Goal: Task Accomplishment & Management: Manage account settings

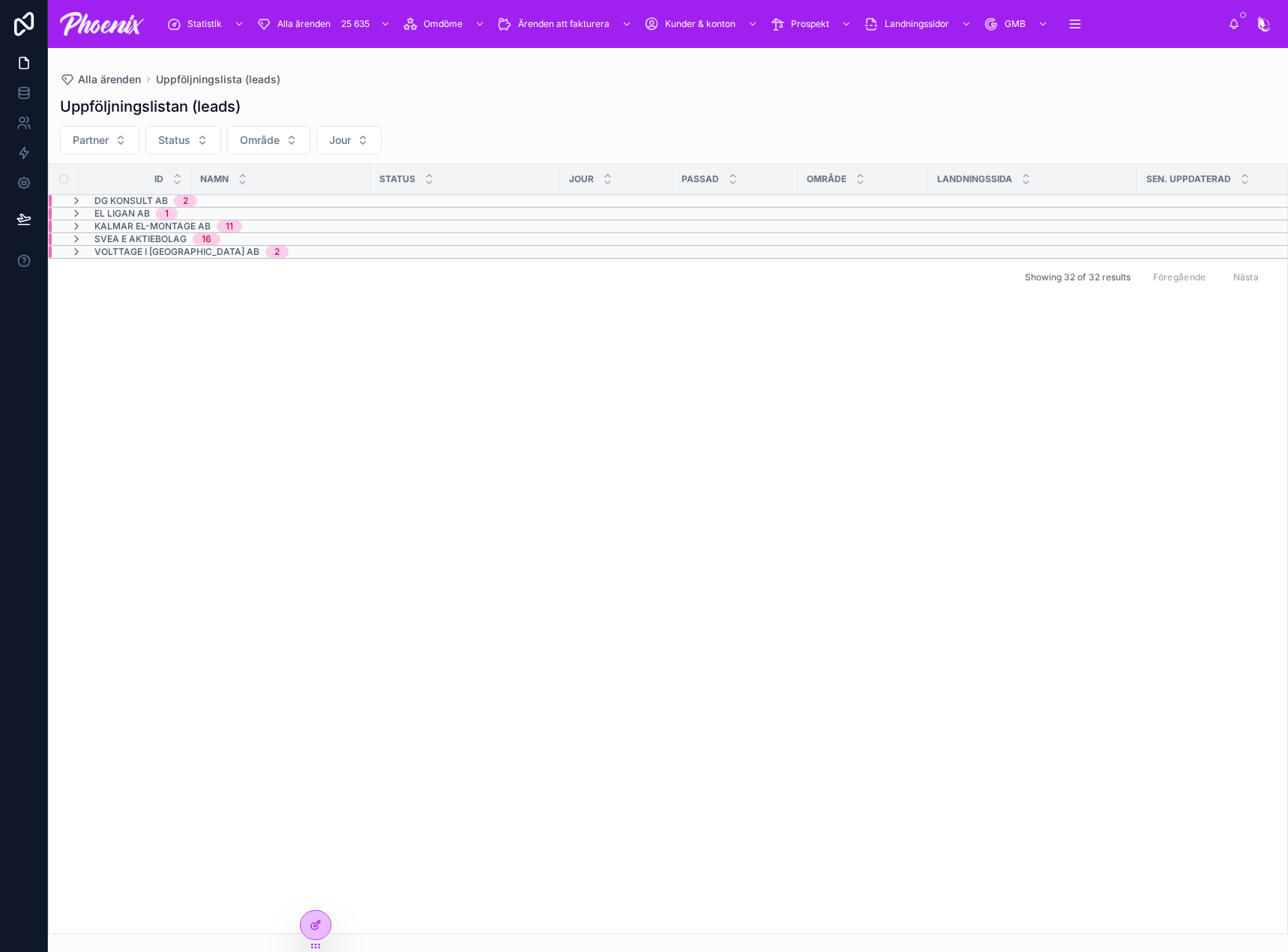
click at [312, 916] on div at bounding box center [315, 924] width 30 height 28
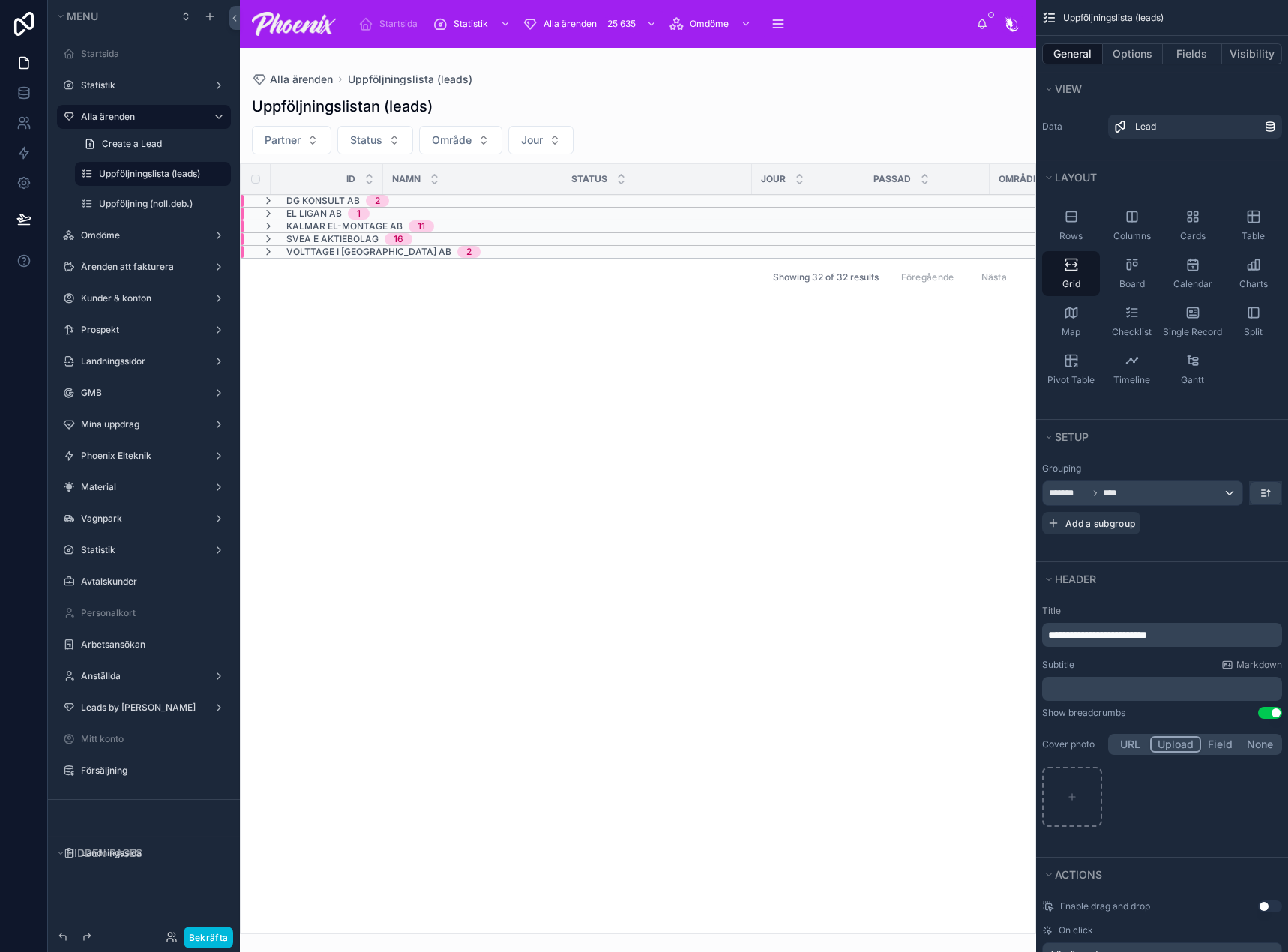
click at [381, 28] on span "Startsida" at bounding box center [398, 24] width 38 height 12
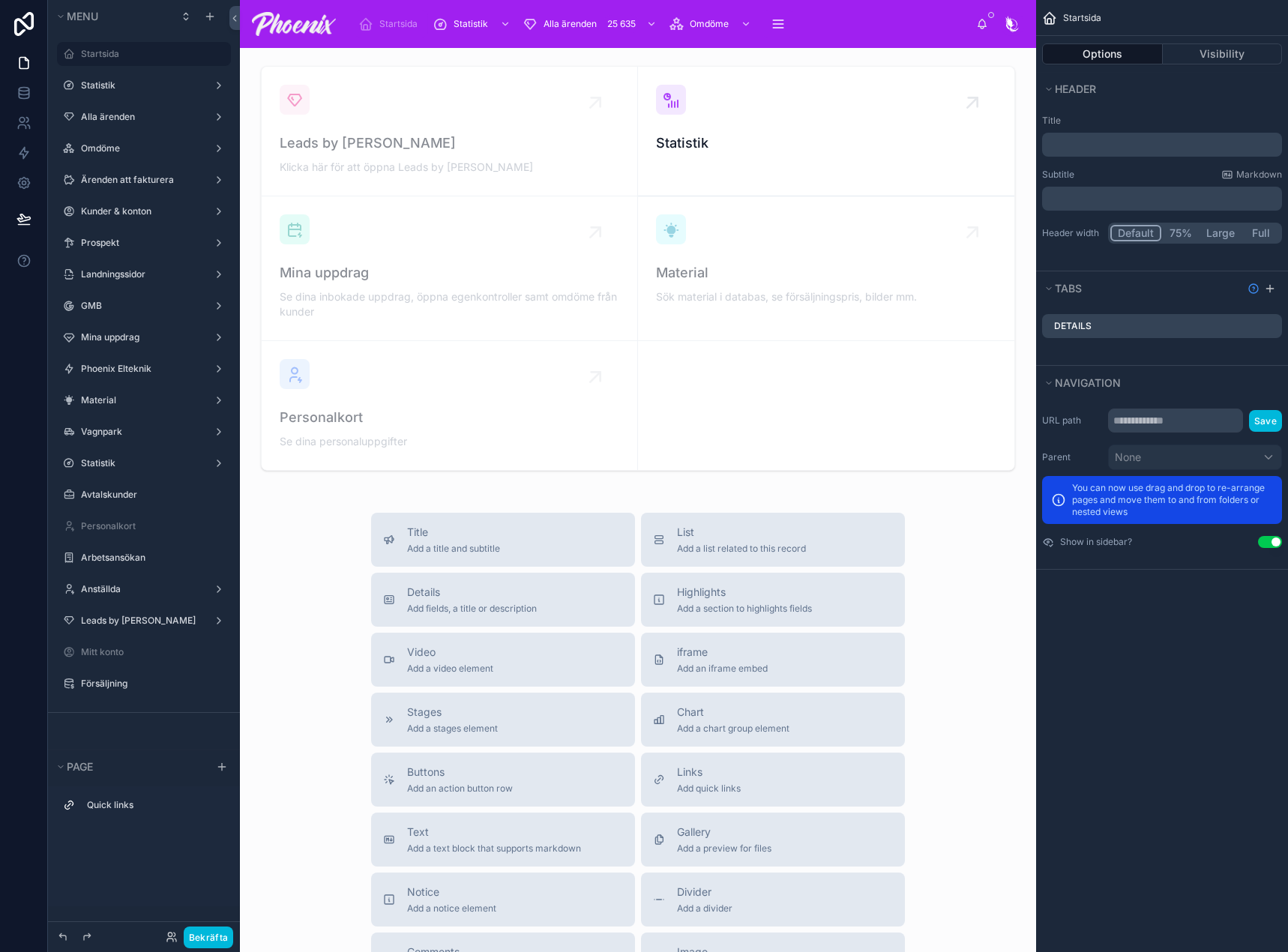
drag, startPoint x: 214, startPoint y: 936, endPoint x: 295, endPoint y: 875, distance: 101.4
click at [215, 935] on button "Bekräfta" at bounding box center [208, 937] width 50 height 22
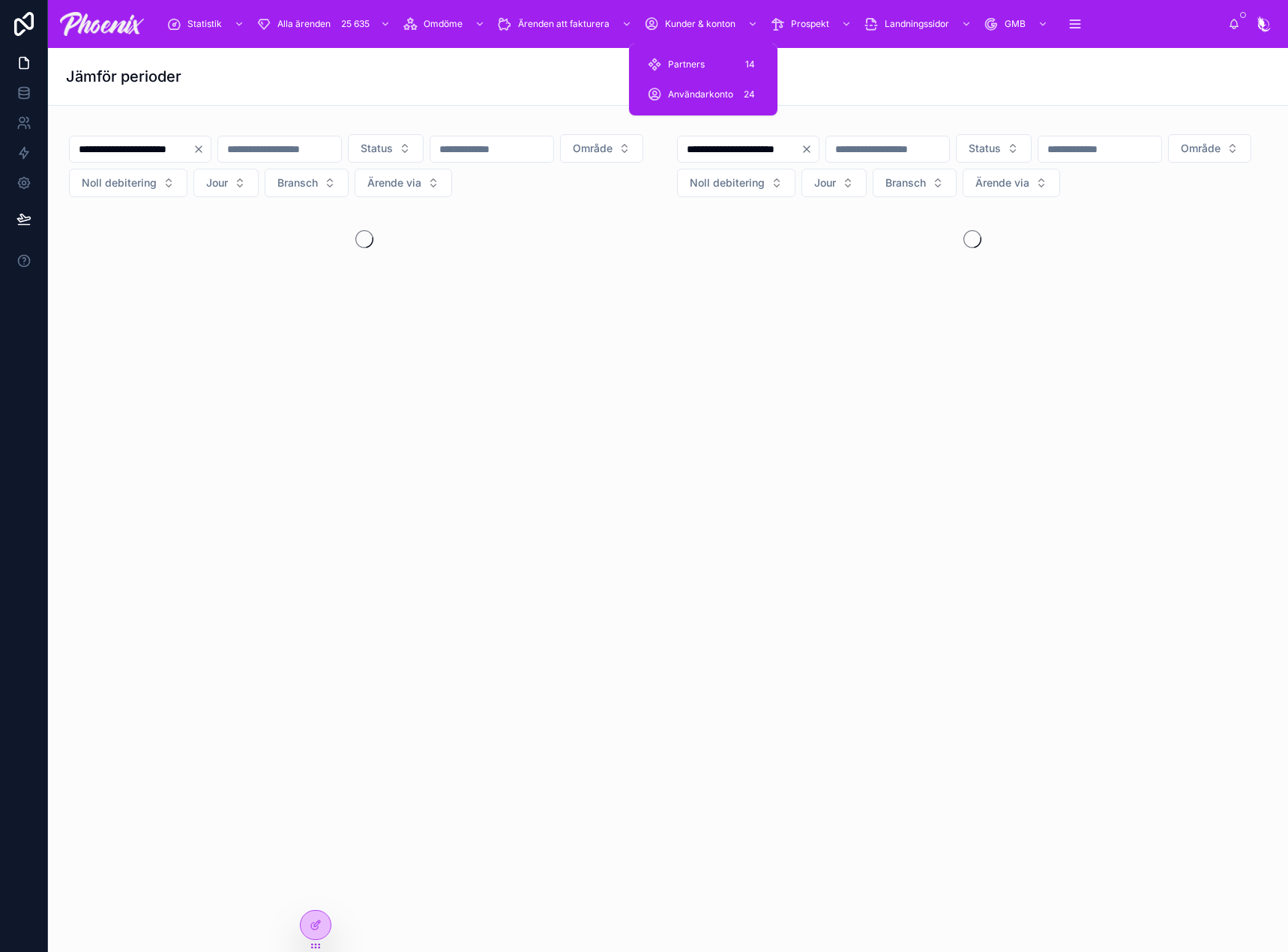
click at [709, 95] on span "Användarkonto" at bounding box center [700, 94] width 65 height 12
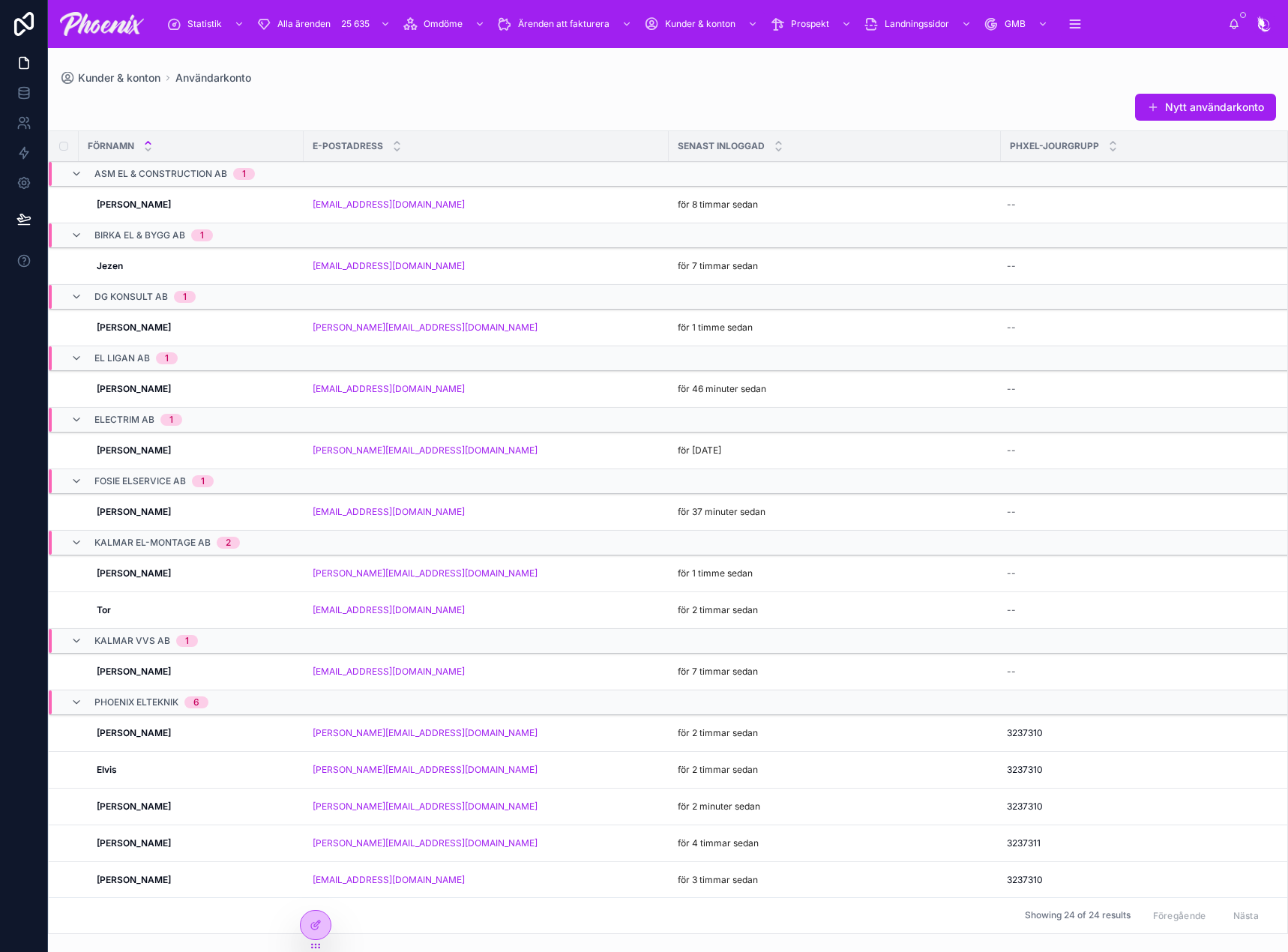
click at [779, 113] on div "Nytt användarkonto" at bounding box center [668, 107] width 1216 height 28
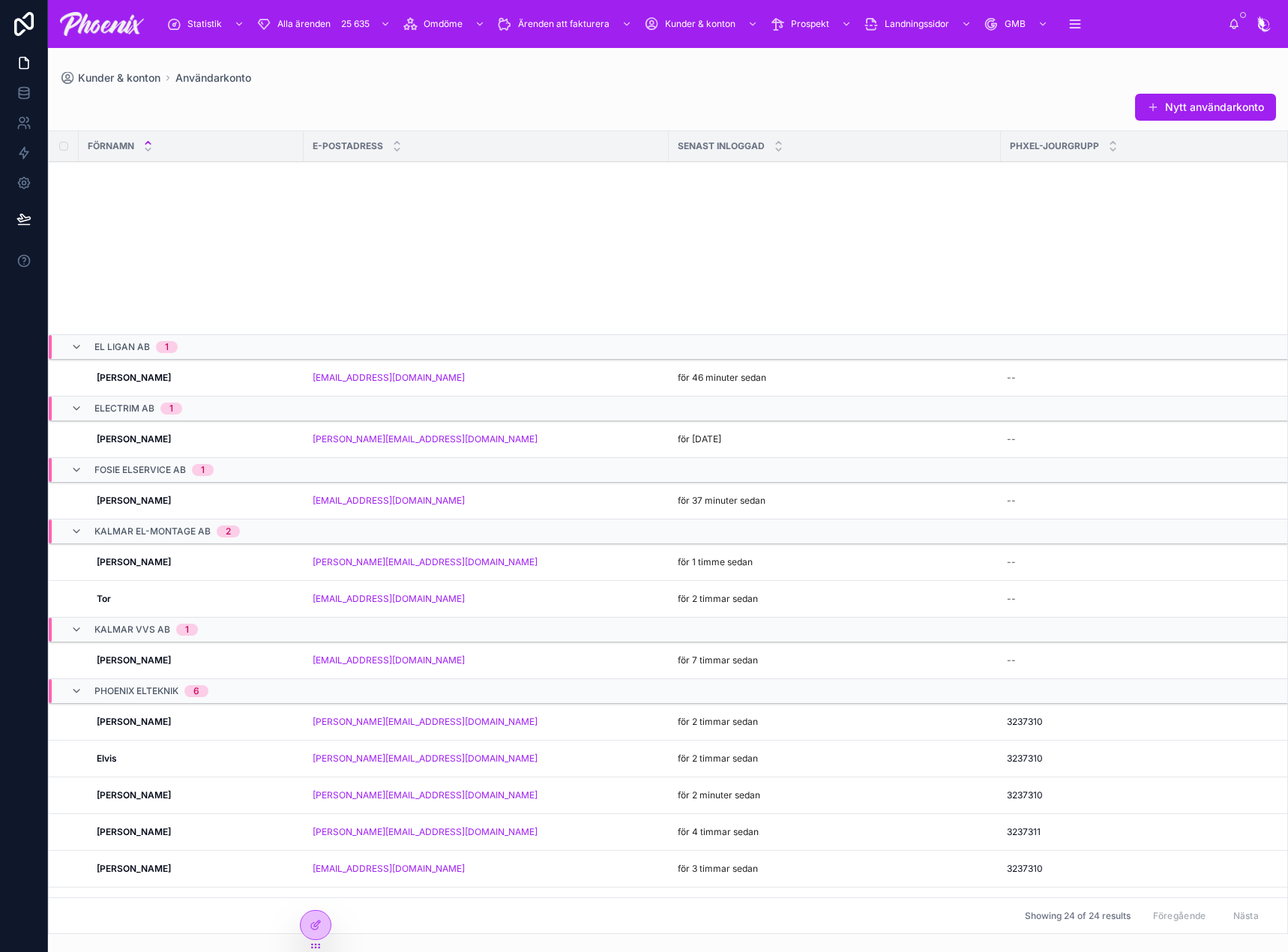
scroll to position [492, 0]
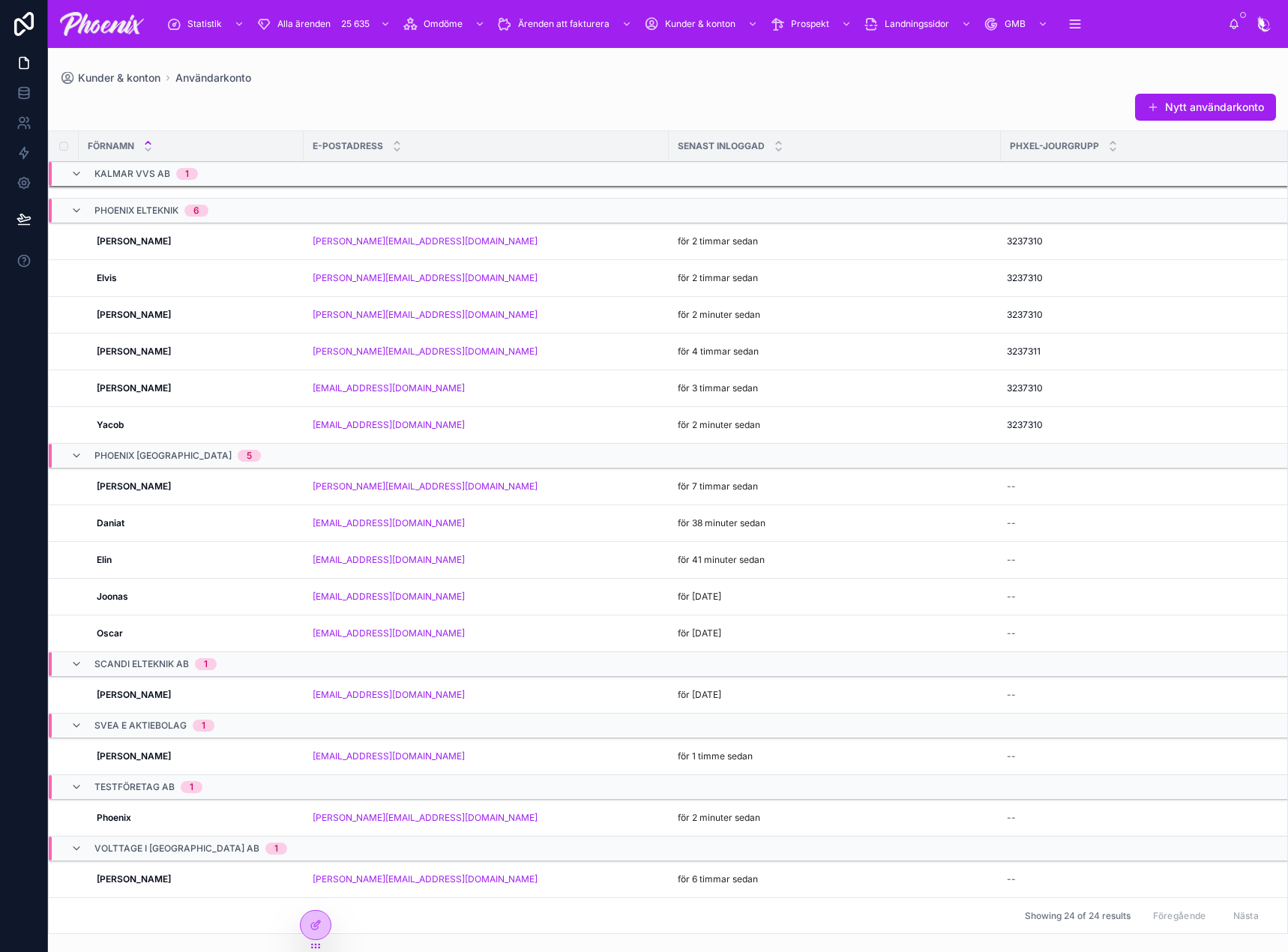
click at [118, 419] on strong "Yacob" at bounding box center [110, 424] width 27 height 11
click at [113, 309] on strong "Isaac" at bounding box center [133, 315] width 74 height 11
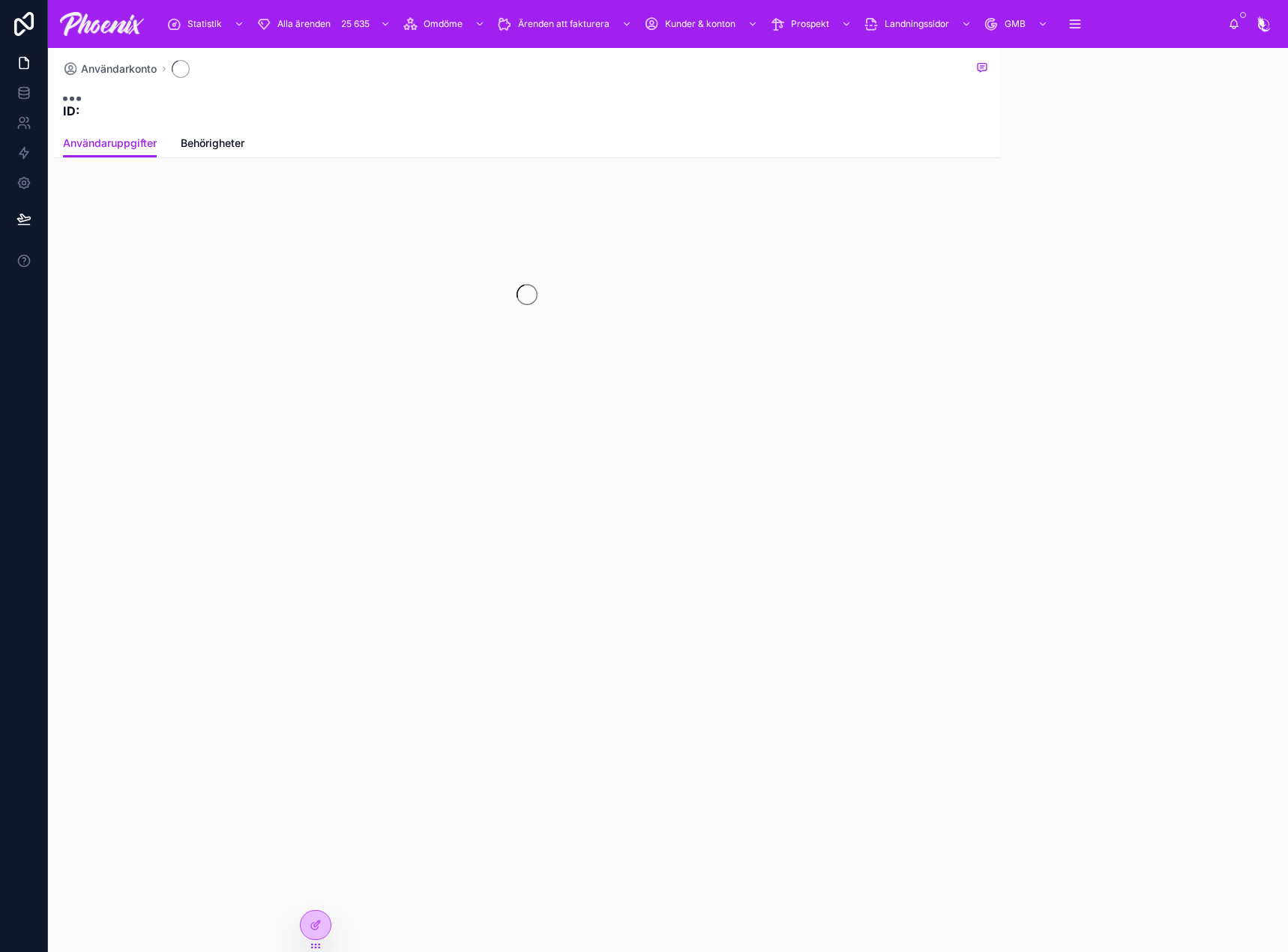
click at [213, 138] on span "Behörigheter" at bounding box center [213, 143] width 64 height 15
click at [535, 115] on div "ID:" at bounding box center [527, 101] width 928 height 36
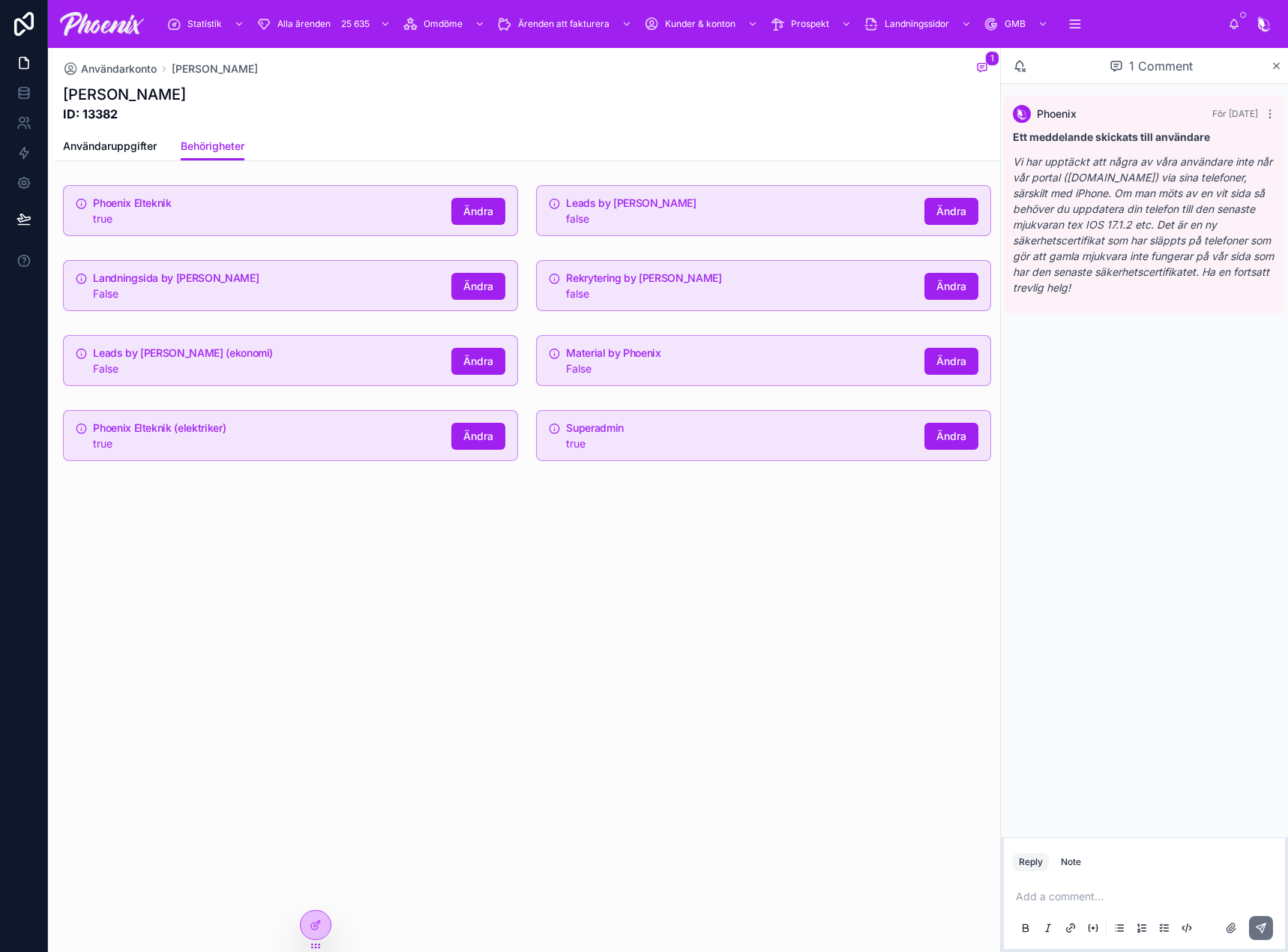
click at [386, 306] on div "Landningsida by Phoenix False Ändra" at bounding box center [291, 286] width 455 height 51
click at [602, 296] on div "false" at bounding box center [739, 294] width 347 height 15
click at [277, 366] on div "False" at bounding box center [266, 368] width 347 height 15
click at [605, 348] on h5 "Material by Phoenix" at bounding box center [739, 353] width 347 height 11
click at [360, 459] on div "Phoenix Elteknik (elektriker) true Ändra" at bounding box center [291, 435] width 455 height 51
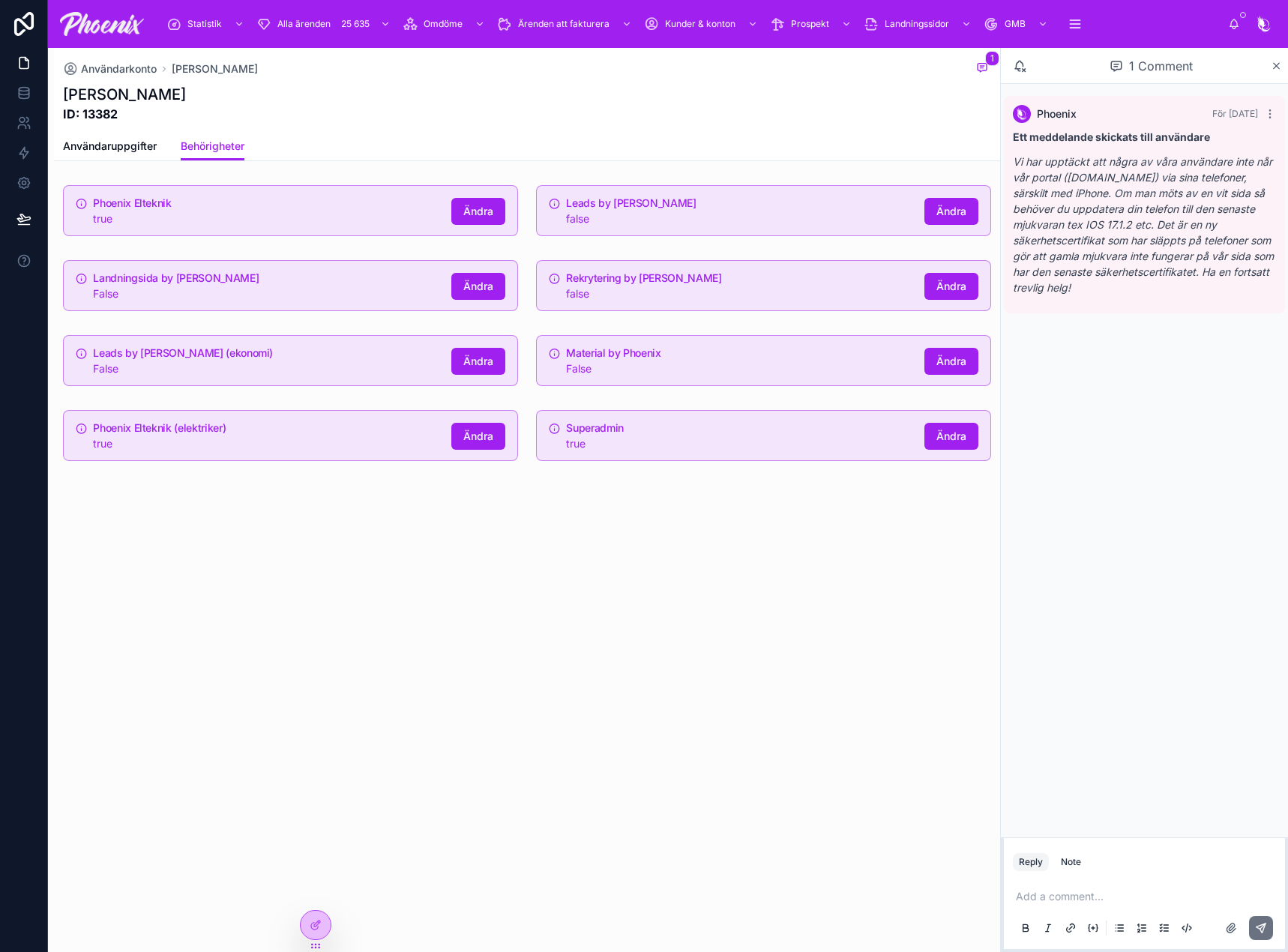
click at [619, 439] on div "true" at bounding box center [739, 444] width 347 height 15
drag, startPoint x: 826, startPoint y: 604, endPoint x: 920, endPoint y: 585, distance: 95.9
click at [829, 601] on div "Användarkonto Isaac 1 Isaac ID: 13382 Behörigheter Användaruppgifter Behörighet…" at bounding box center [523, 500] width 952 height 904
click at [82, 146] on span "Användaruppgifter" at bounding box center [110, 146] width 93 height 15
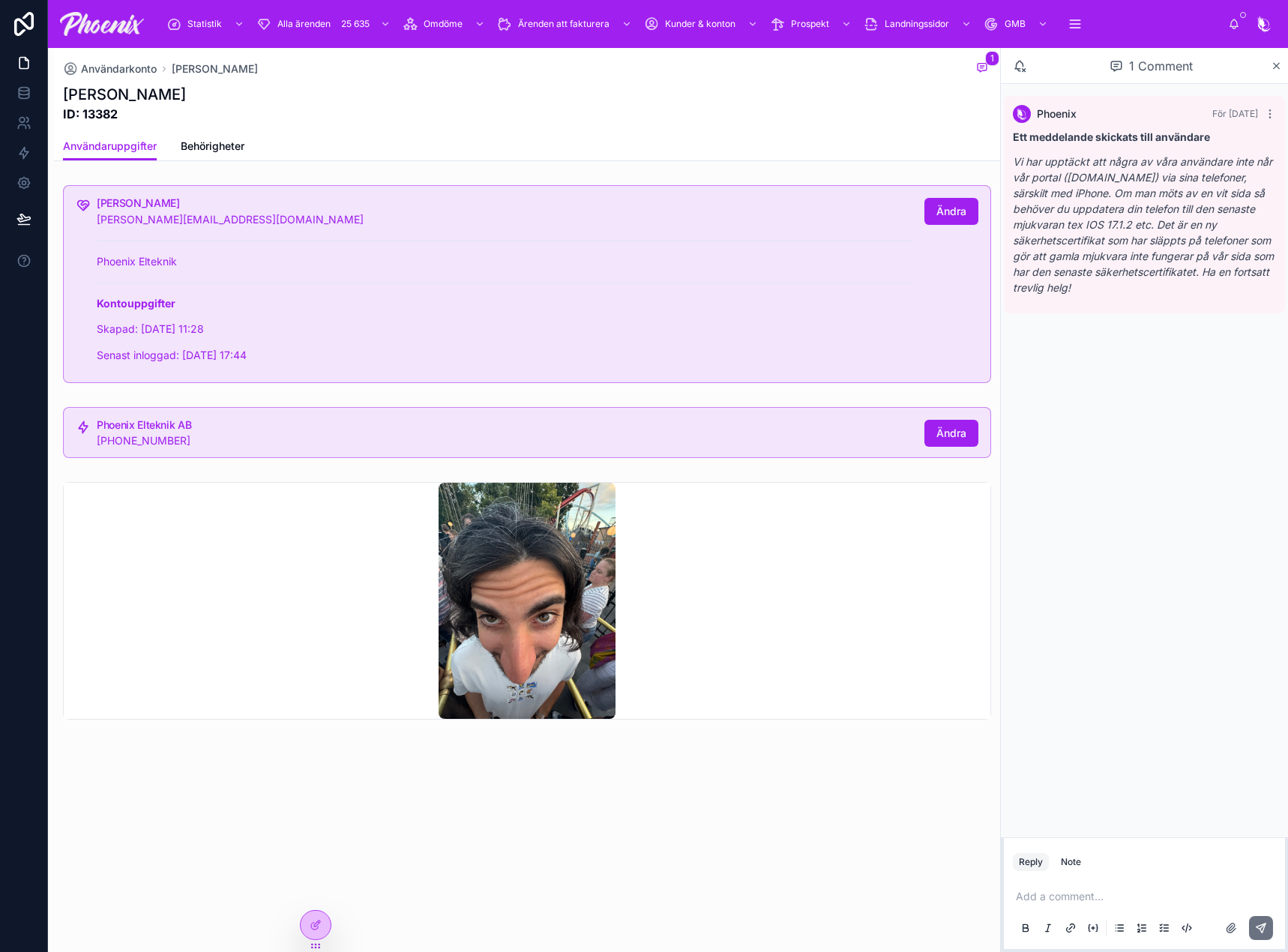
click at [214, 149] on span "Behörigheter" at bounding box center [213, 146] width 64 height 15
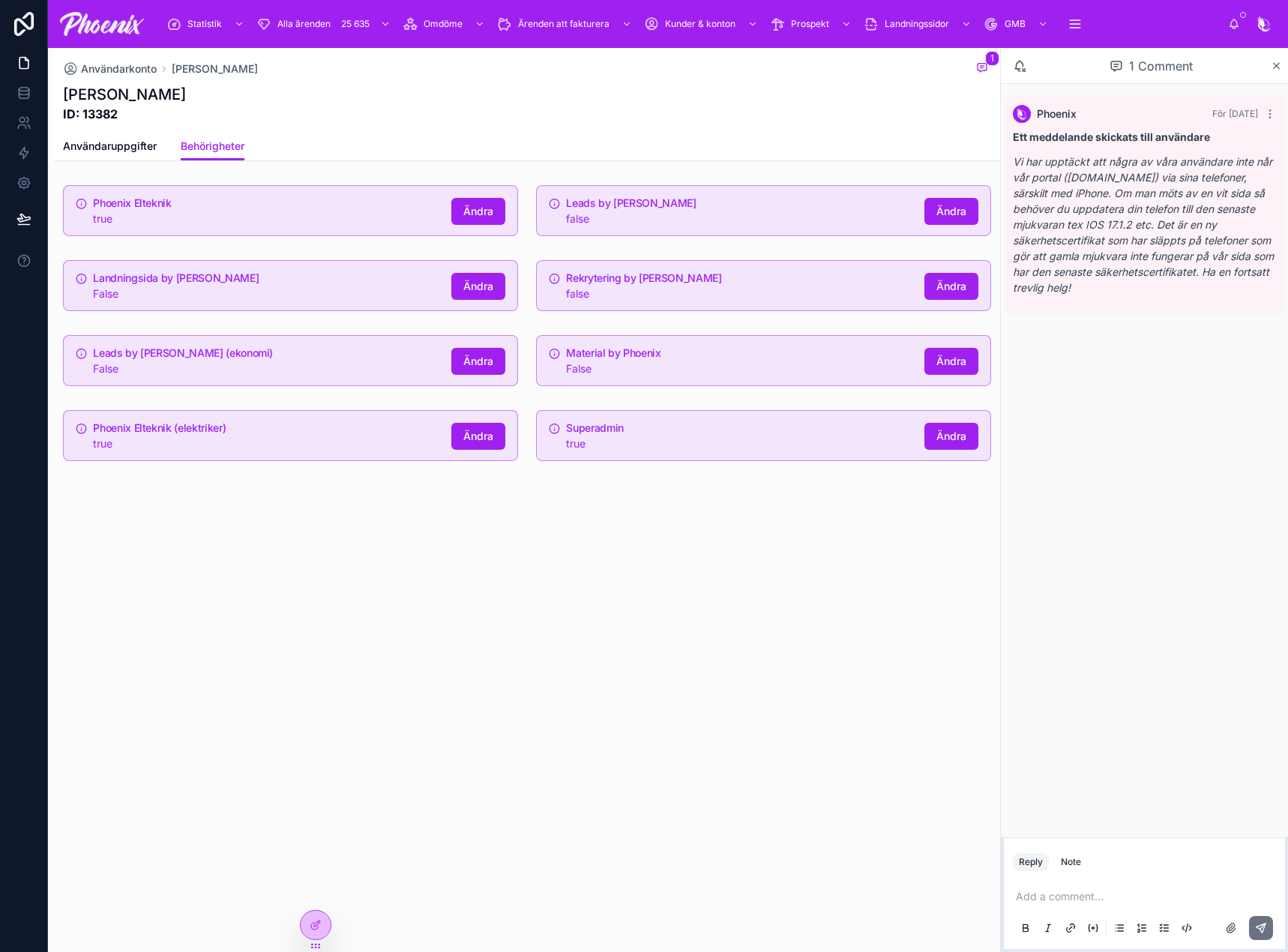
click at [525, 108] on div "Isaac ID: 13382" at bounding box center [527, 103] width 928 height 39
click at [27, 116] on icon at bounding box center [24, 123] width 15 height 15
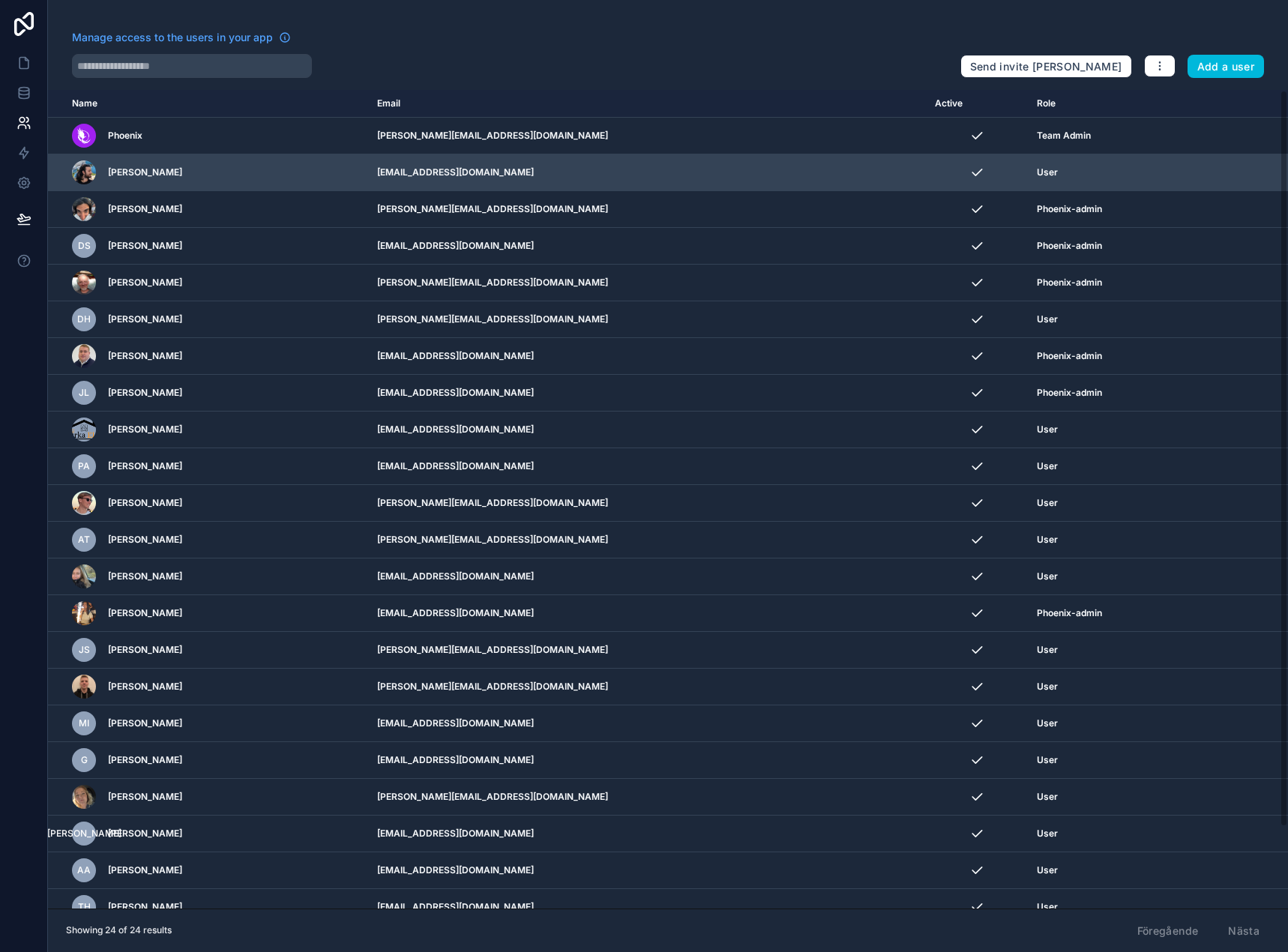
click at [0, 0] on icon "scrollable content" at bounding box center [0, 0] width 0 height 0
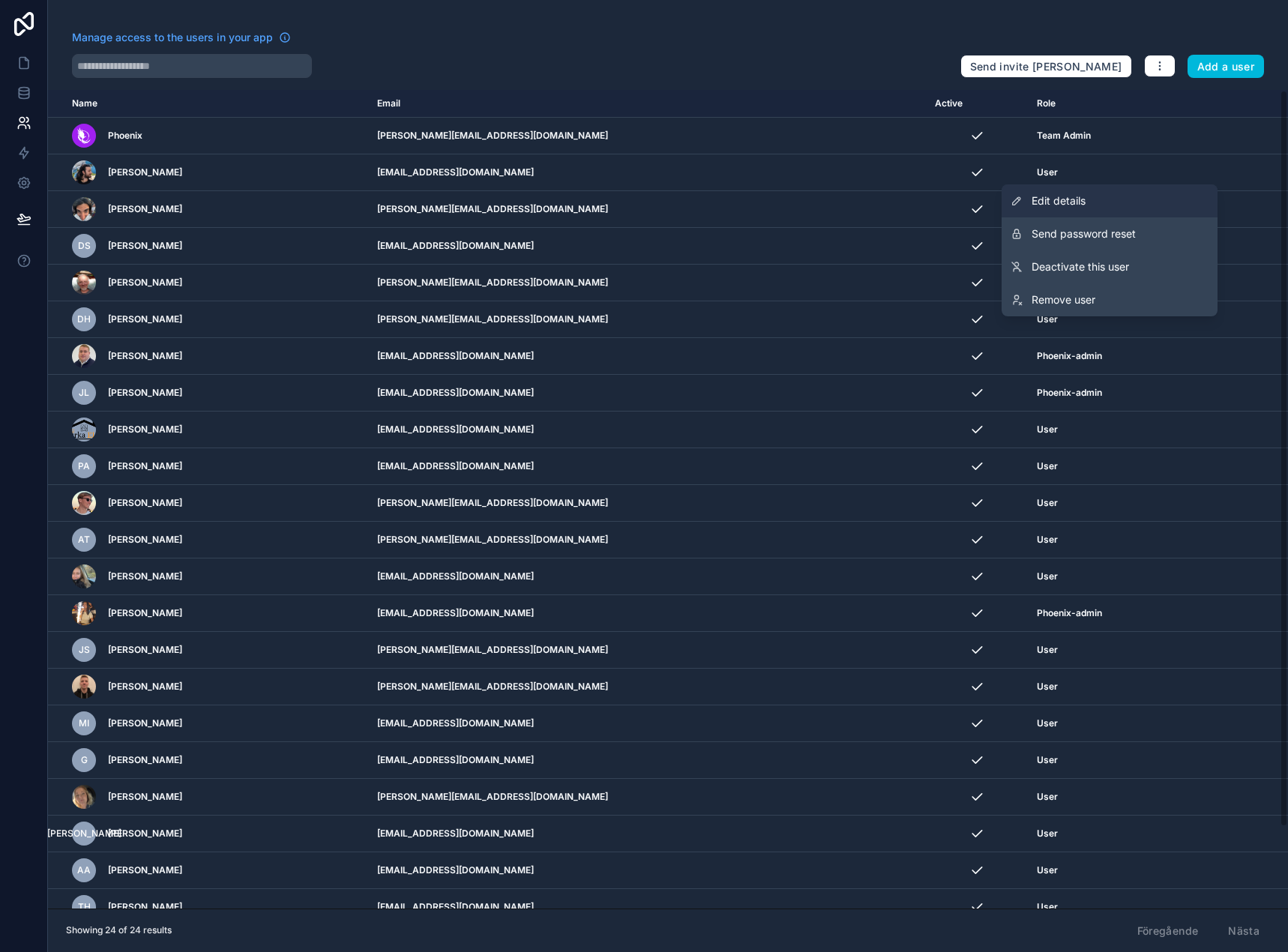
click at [1146, 192] on link "Edit details" at bounding box center [1109, 200] width 216 height 33
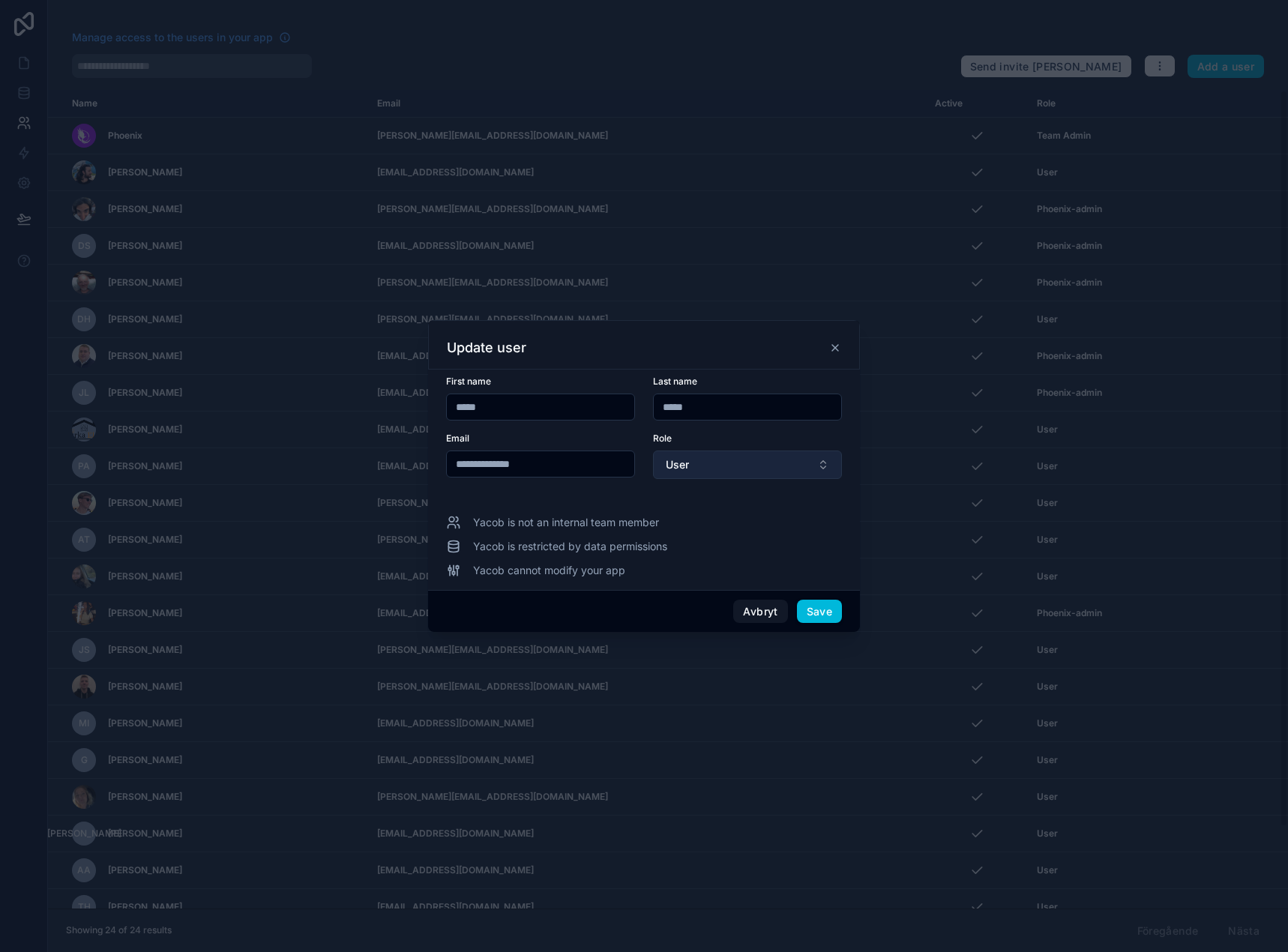
click at [744, 452] on button "User" at bounding box center [747, 464] width 189 height 28
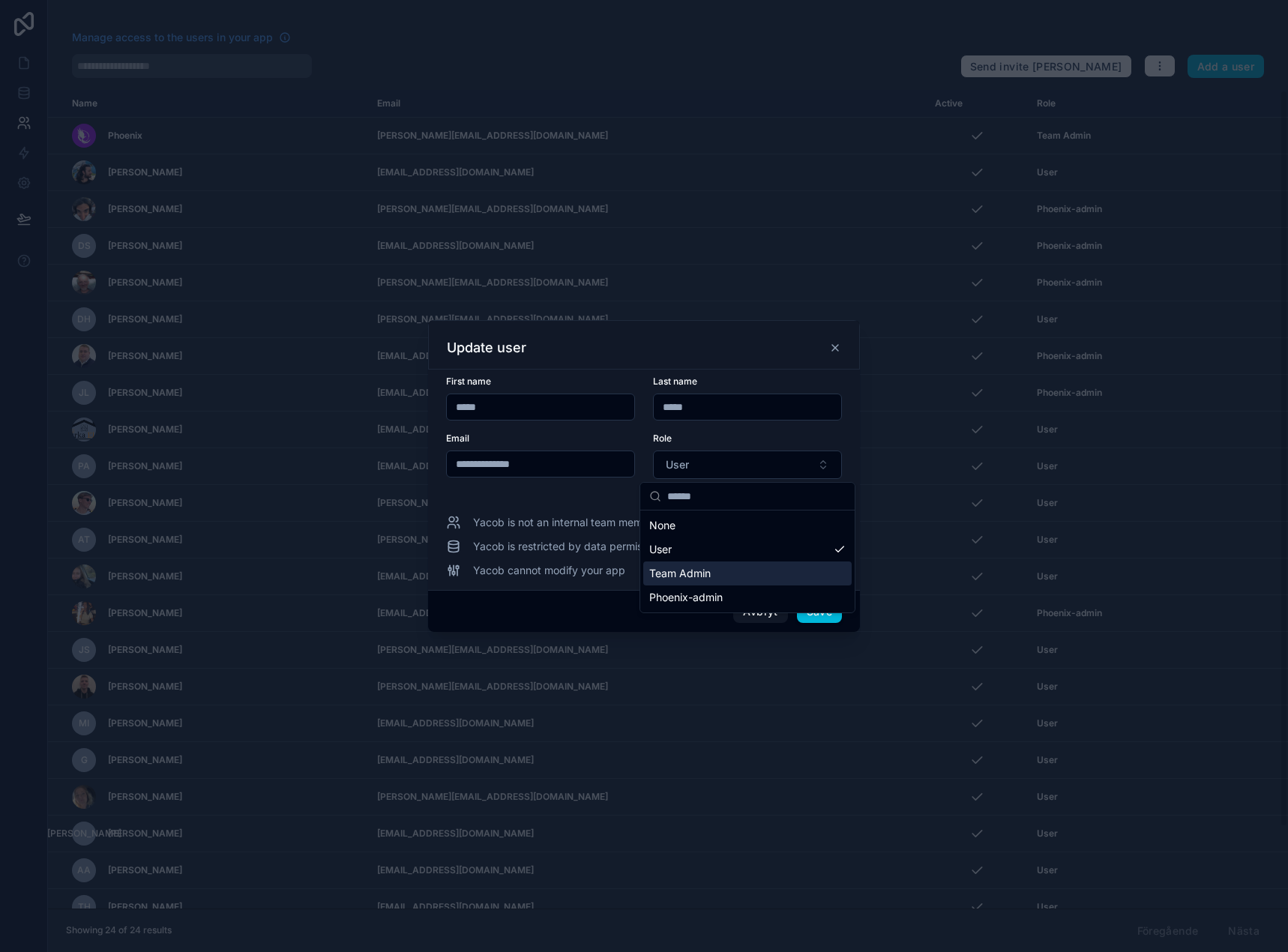
click at [727, 573] on div "Team Admin" at bounding box center [747, 574] width 209 height 24
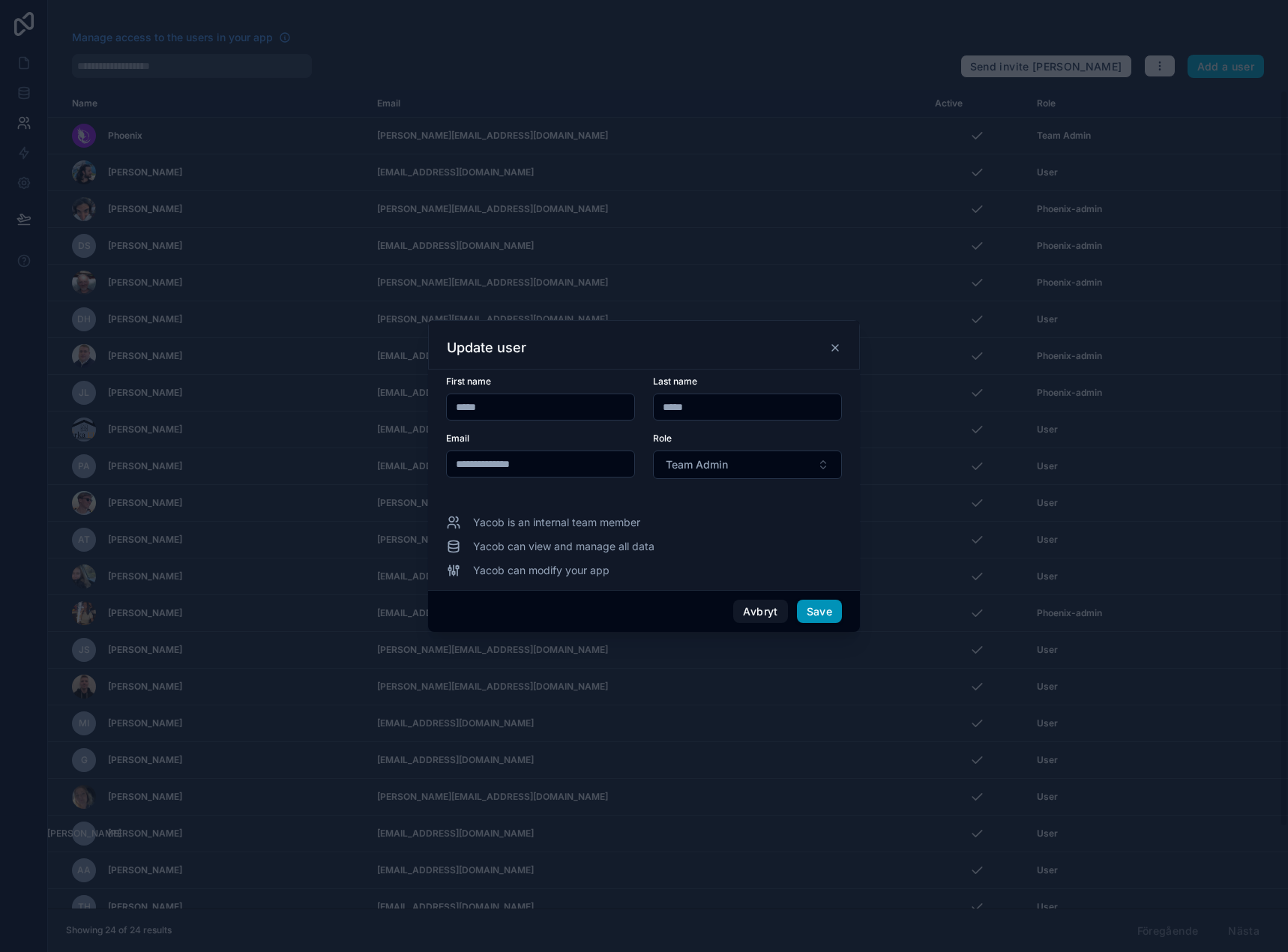
click at [824, 610] on button "Save" at bounding box center [819, 612] width 45 height 24
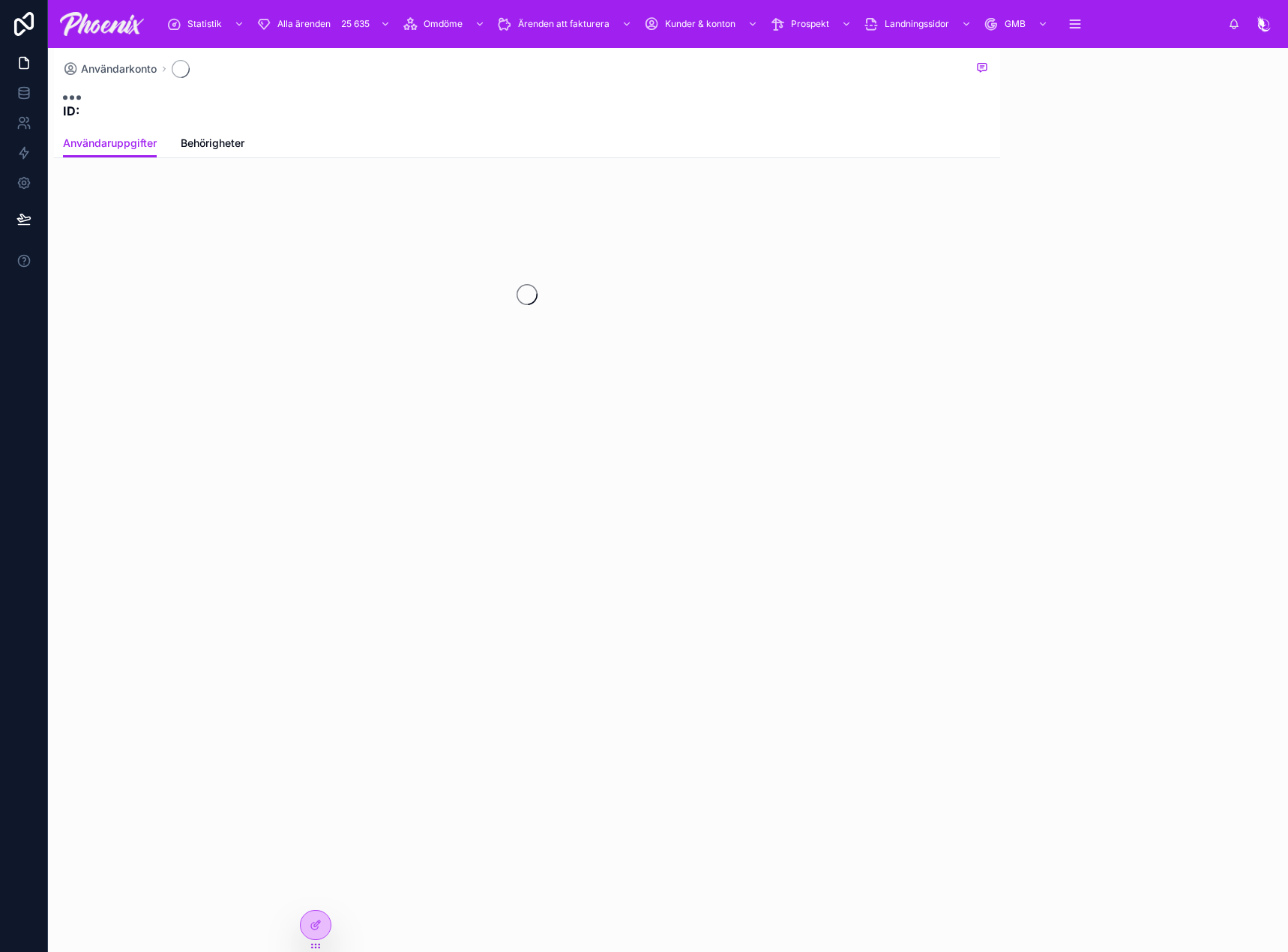
click at [208, 149] on span "Behörigheter" at bounding box center [213, 143] width 64 height 15
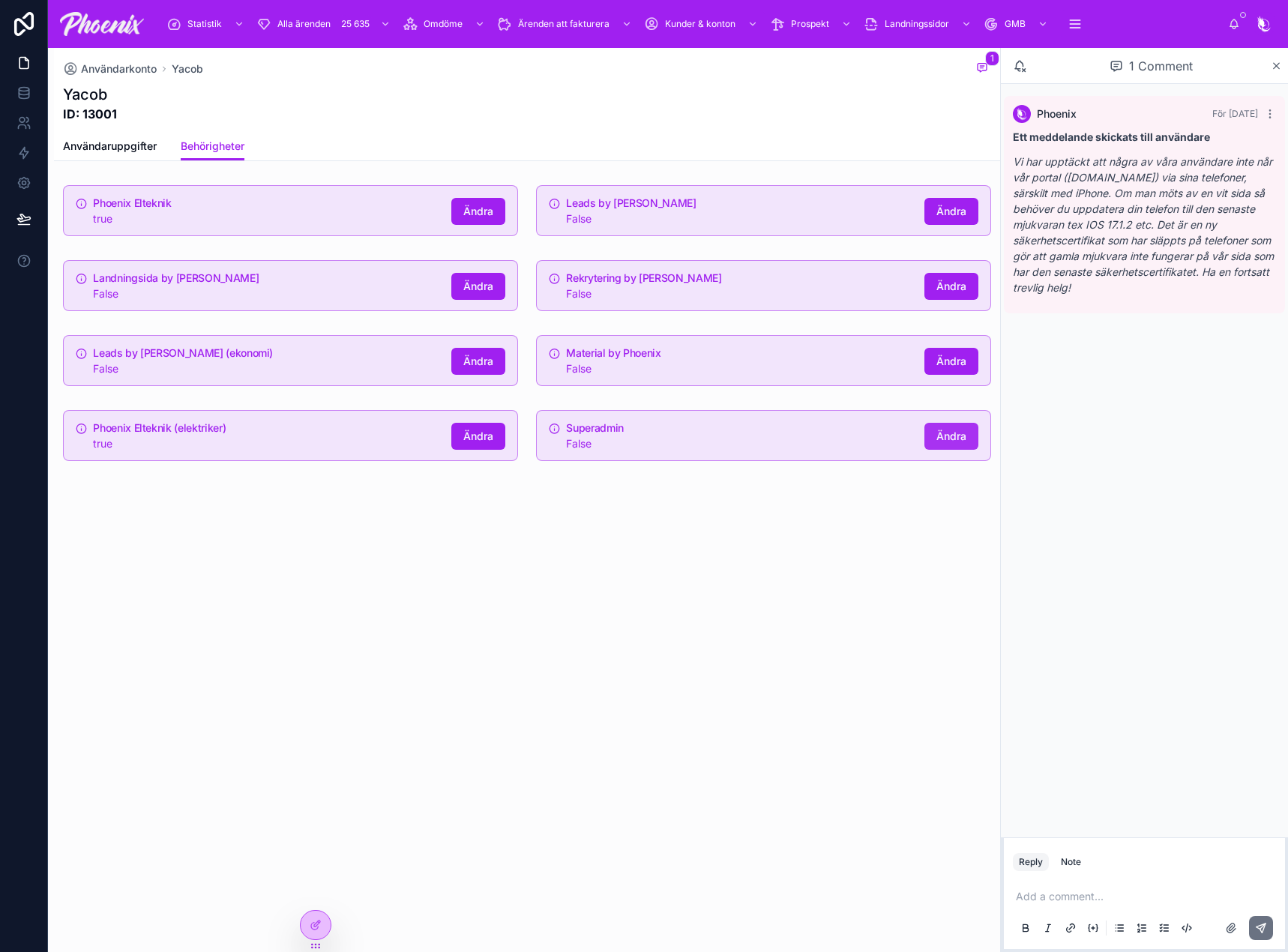
click at [949, 445] on button "Ändra" at bounding box center [951, 436] width 54 height 27
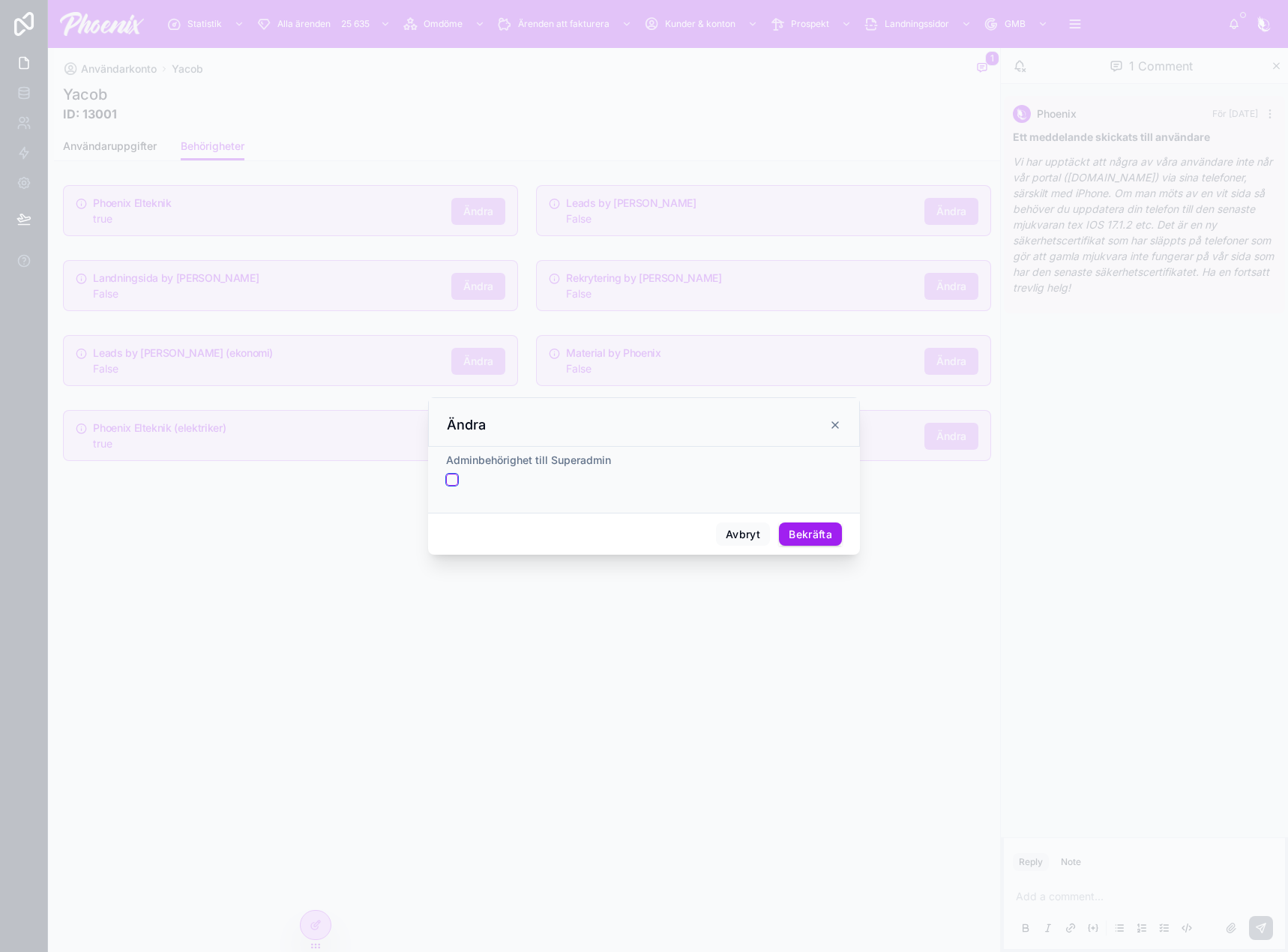
drag, startPoint x: 447, startPoint y: 477, endPoint x: 472, endPoint y: 476, distance: 25.0
click at [448, 477] on button "button" at bounding box center [452, 480] width 12 height 12
click at [790, 529] on button "Bekräfta" at bounding box center [811, 535] width 63 height 24
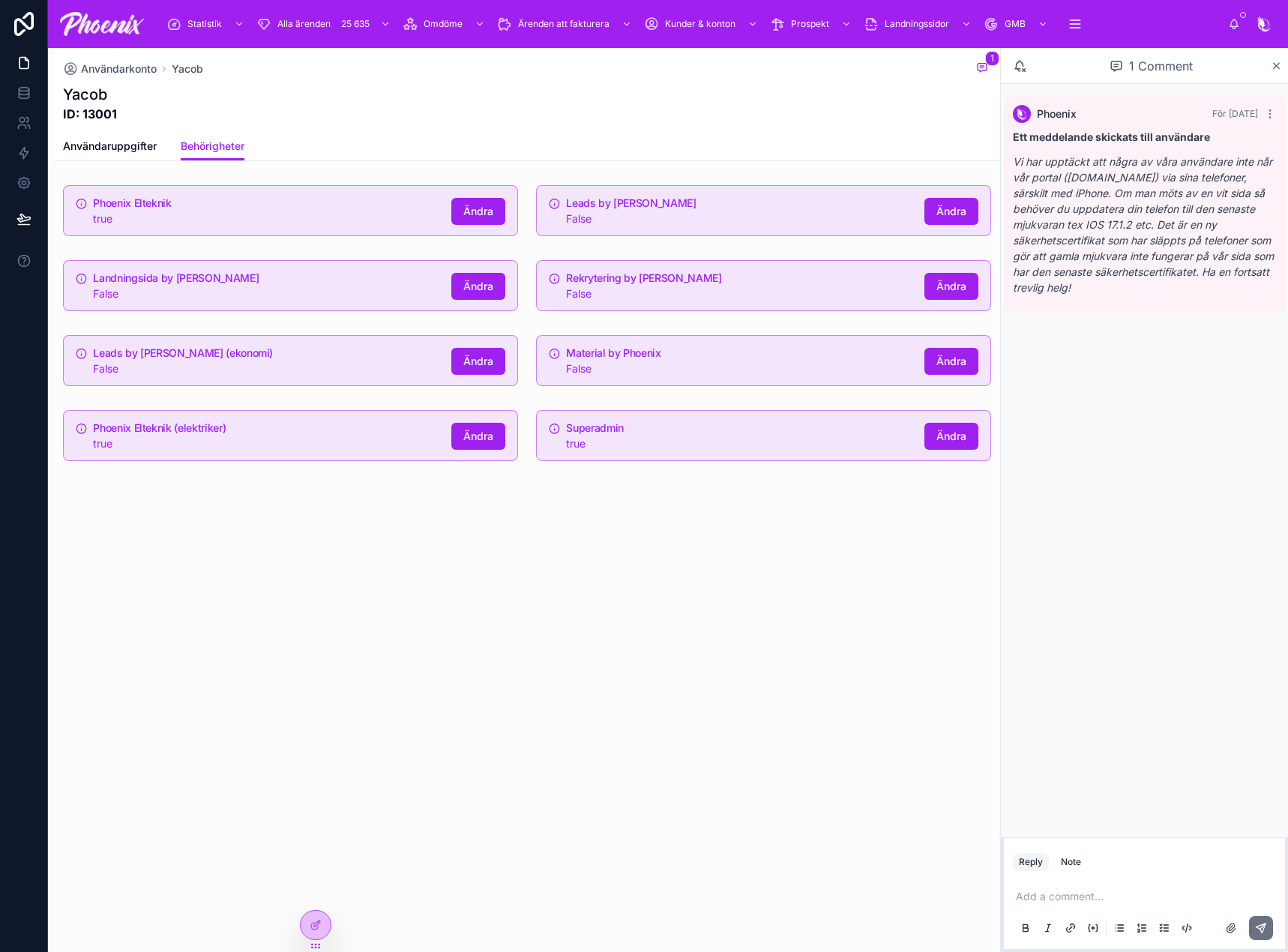
click at [174, 428] on h5 "Phoenix Elteknik (elektriker)" at bounding box center [266, 428] width 347 height 11
drag, startPoint x: 174, startPoint y: 428, endPoint x: 194, endPoint y: 429, distance: 20.0
click at [184, 429] on h5 "Phoenix Elteknik (elektriker)" at bounding box center [266, 428] width 347 height 11
click at [630, 440] on div "true" at bounding box center [739, 444] width 347 height 15
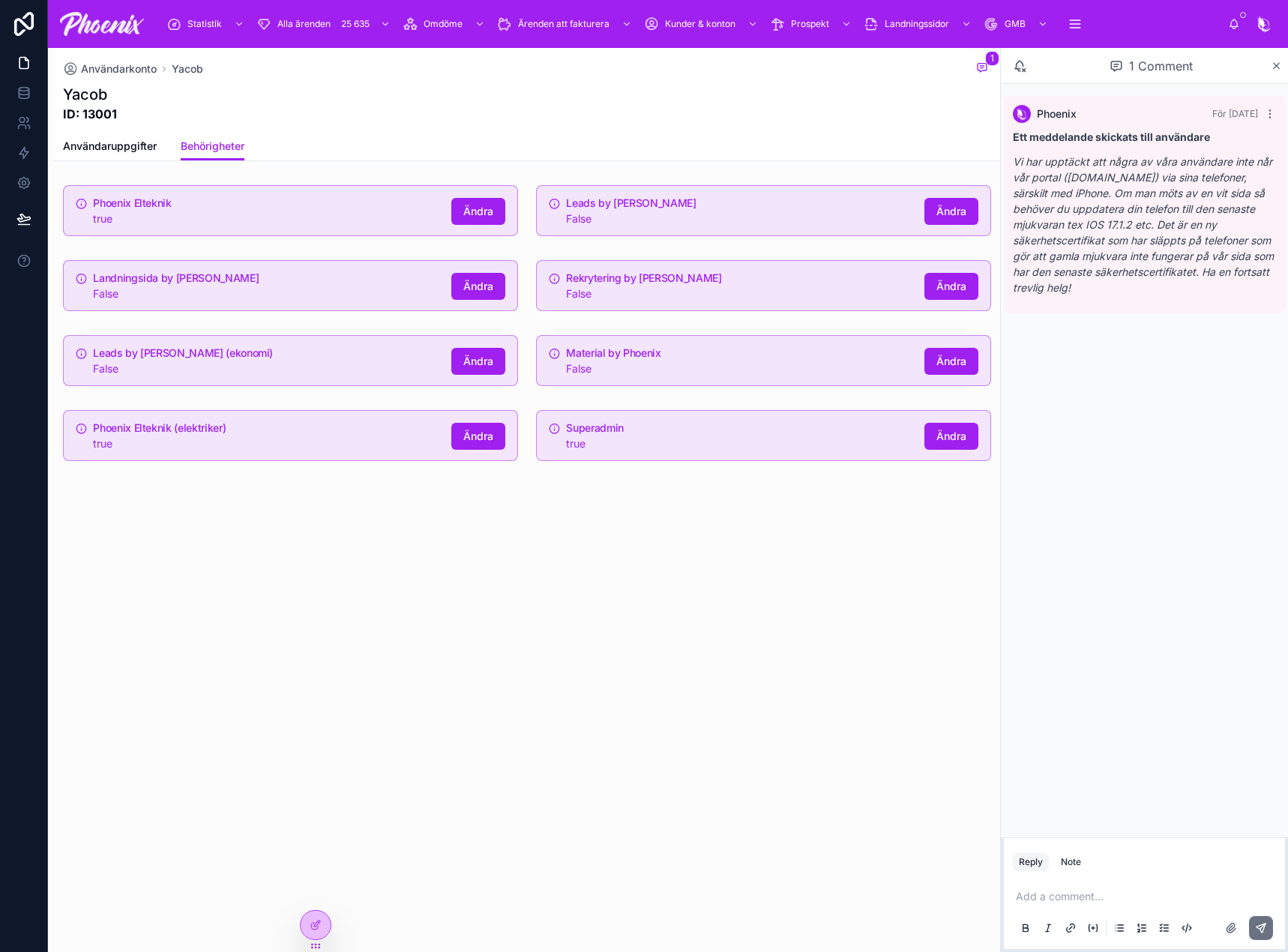
drag, startPoint x: 630, startPoint y: 440, endPoint x: 620, endPoint y: 439, distance: 10.0
click at [627, 440] on div "true" at bounding box center [739, 444] width 347 height 15
click at [122, 138] on link "Användaruppgifter" at bounding box center [110, 147] width 93 height 30
